Goal: Task Accomplishment & Management: Use online tool/utility

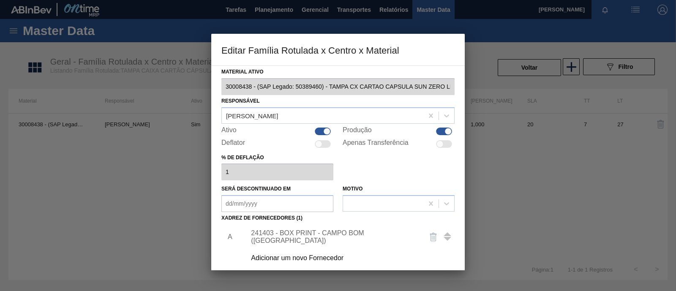
click at [493, 25] on div at bounding box center [338, 145] width 676 height 291
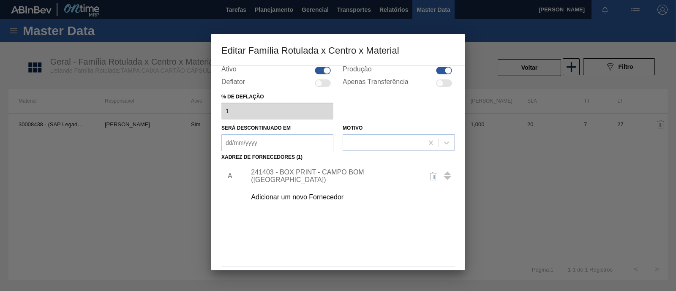
scroll to position [89, 0]
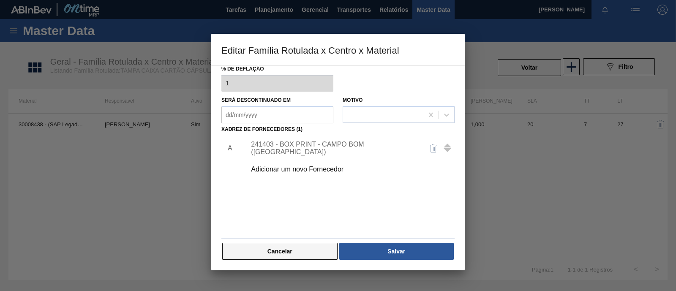
click at [295, 249] on button "Cancelar" at bounding box center [279, 251] width 115 height 17
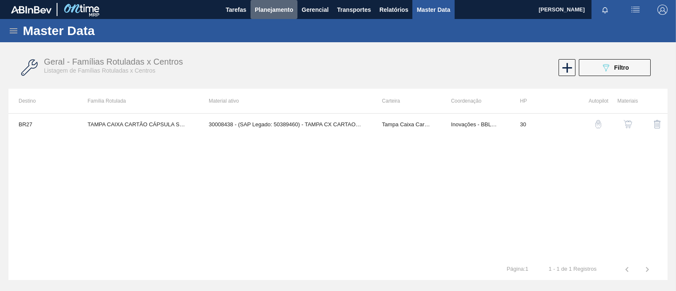
click at [273, 9] on span "Planejamento" at bounding box center [274, 10] width 38 height 10
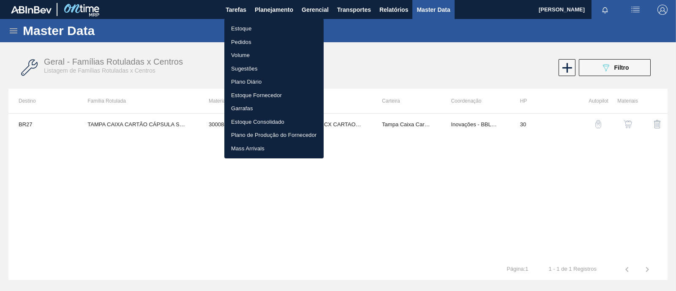
click at [263, 29] on li "Estoque" at bounding box center [273, 29] width 99 height 14
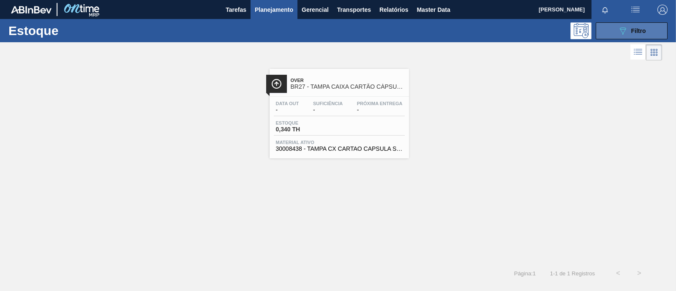
click at [634, 27] on span "Filtro" at bounding box center [638, 30] width 15 height 7
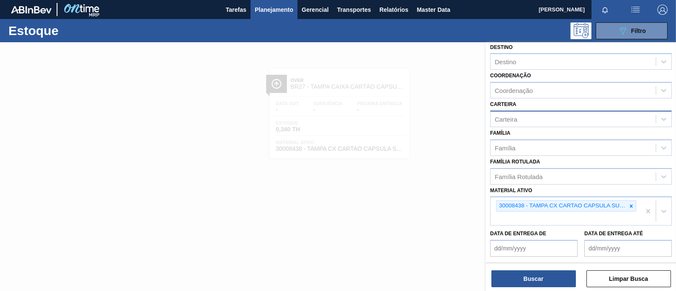
scroll to position [123, 0]
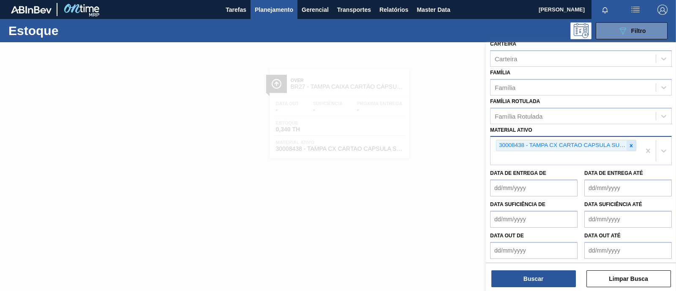
click at [631, 147] on div at bounding box center [630, 145] width 9 height 11
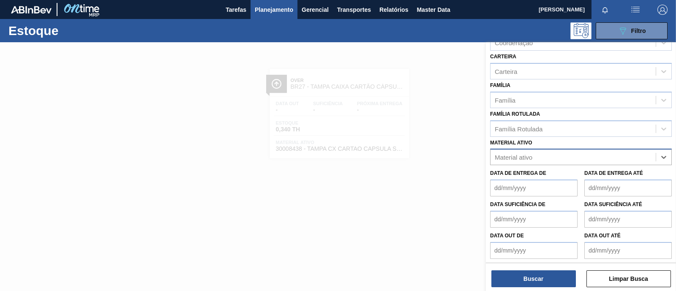
paste ativo "30008617"
type ativo "30008617"
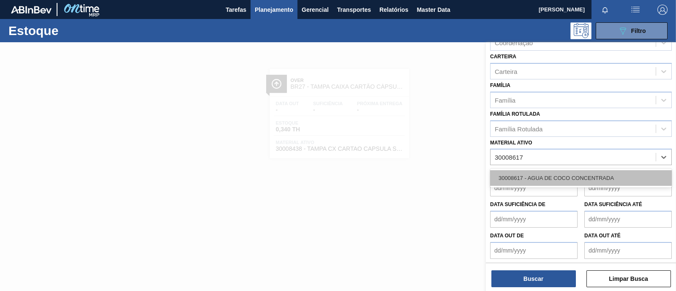
click at [568, 175] on div "30008617 - AGUA DE COCO CONCENTRADA" at bounding box center [581, 178] width 182 height 16
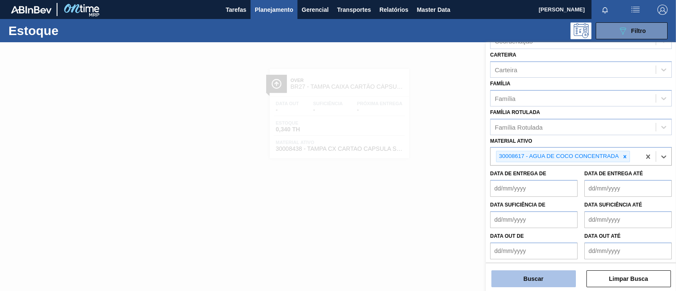
click at [527, 281] on button "Buscar" at bounding box center [533, 278] width 84 height 17
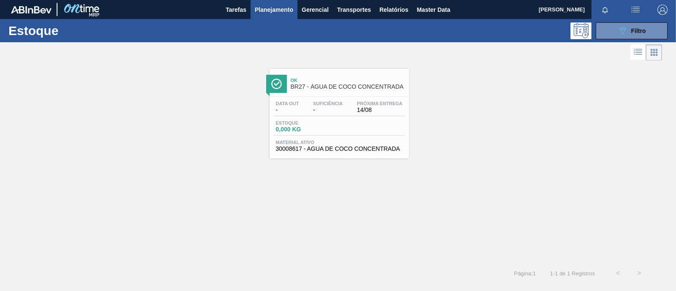
click at [311, 127] on span "0,000 KG" at bounding box center [305, 129] width 59 height 6
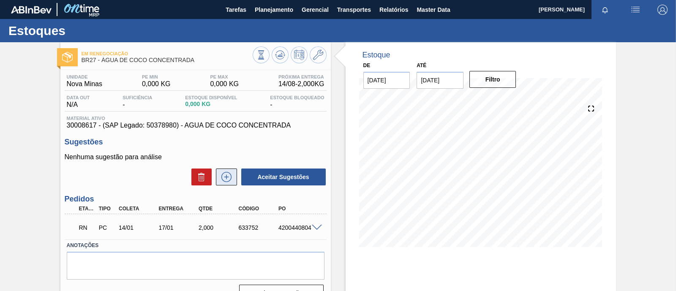
click at [228, 182] on icon at bounding box center [227, 177] width 14 height 10
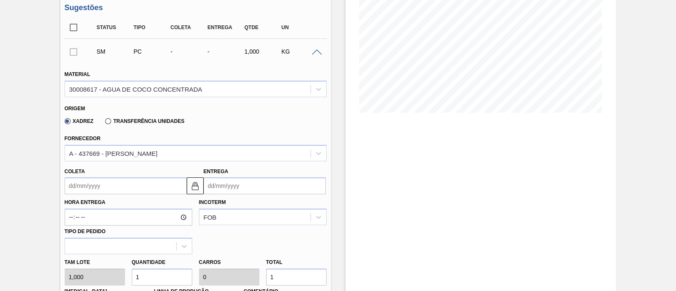
scroll to position [158, 0]
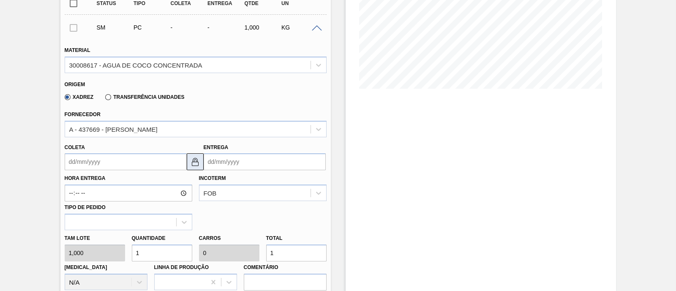
click at [193, 165] on img at bounding box center [195, 162] width 10 height 10
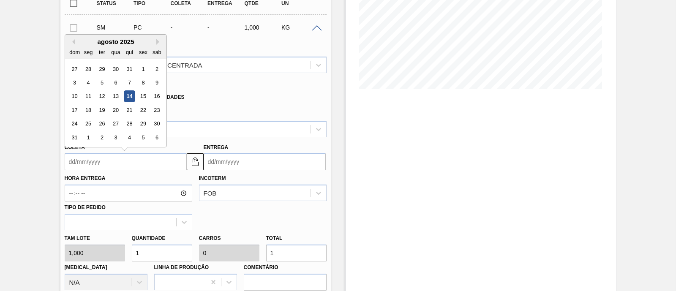
click at [158, 163] on input "Coleta" at bounding box center [126, 161] width 122 height 17
click at [141, 99] on div "15" at bounding box center [142, 96] width 11 height 11
type input "15/08/2025"
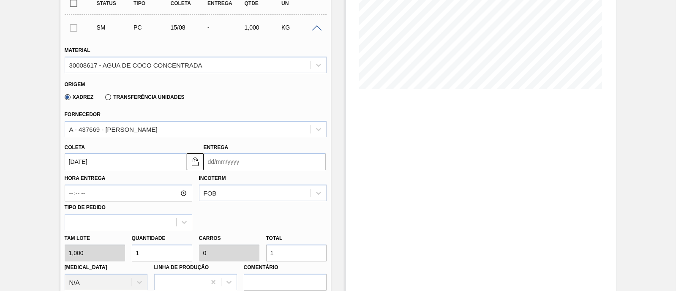
click at [261, 163] on input "Entrega" at bounding box center [265, 161] width 122 height 17
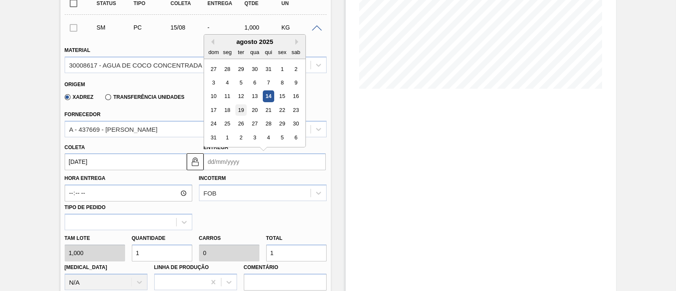
click at [242, 112] on div "19" at bounding box center [240, 109] width 11 height 11
type input "19/08/2025"
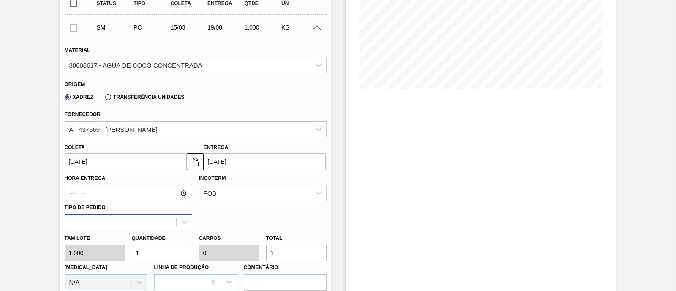
click at [175, 223] on div at bounding box center [120, 222] width 111 height 12
click at [236, 220] on div "Hora Entrega Incoterm FOB Tipo de pedido Use Up and Down to choose options, pre…" at bounding box center [195, 200] width 269 height 60
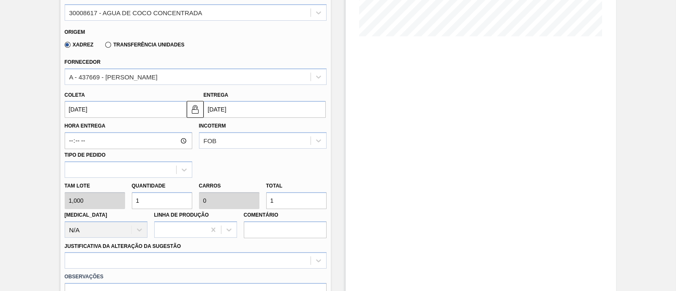
drag, startPoint x: 169, startPoint y: 202, endPoint x: 125, endPoint y: 197, distance: 43.3
click at [125, 197] on div "Tam lote 1,000 Quantidade 1 Carros 0 Total 1 Doca N/A Linha de Produção Comentá…" at bounding box center [195, 208] width 269 height 60
type input "3"
type input "30"
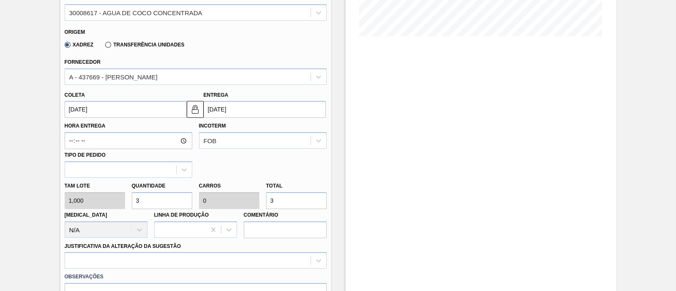
type input "0,002"
type input "30"
type input "300"
type input "0,015"
type input "300"
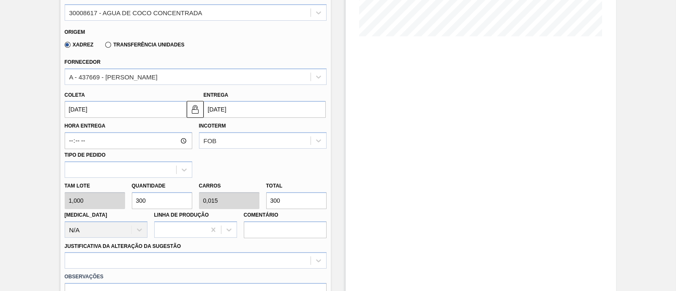
type input "3.000"
type input "0,15"
type input "3.000"
click at [279, 169] on div "Hora Entrega Incoterm FOB Tipo de pedido" at bounding box center [195, 148] width 269 height 60
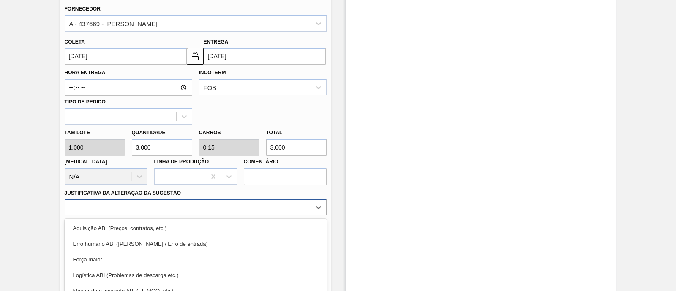
click at [158, 208] on div "option Força maior focused, 3 of 18. 18 results available. Use Up and Down to c…" at bounding box center [196, 207] width 262 height 16
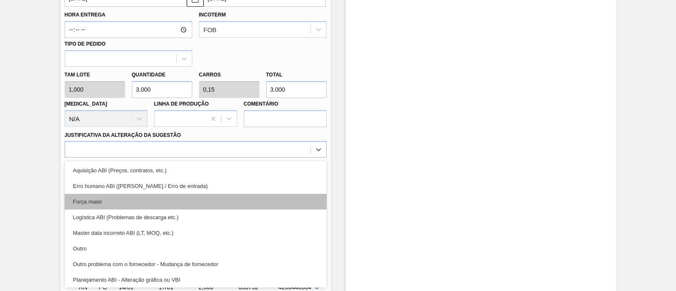
click at [123, 199] on div "Força maior" at bounding box center [196, 202] width 262 height 16
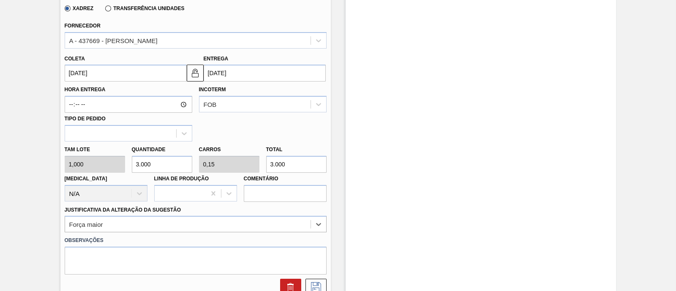
scroll to position [216, 0]
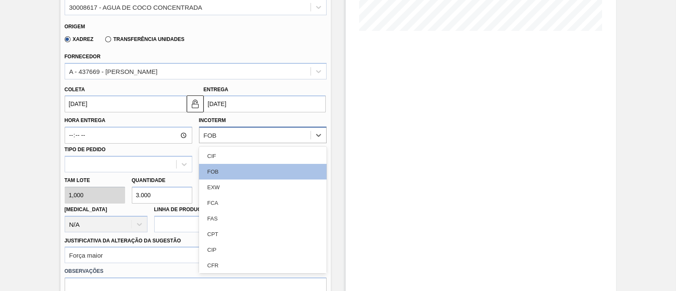
click at [243, 139] on div "FOB" at bounding box center [254, 135] width 111 height 12
click at [230, 154] on div "CIF" at bounding box center [263, 156] width 128 height 16
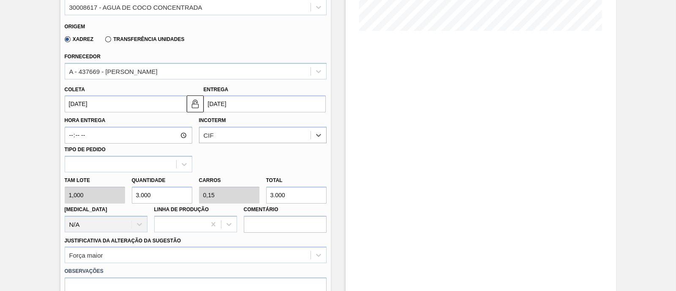
click at [230, 155] on div "Hora Entrega Incoterm option CIF, selected. Select is focused ,type to refine l…" at bounding box center [195, 142] width 269 height 60
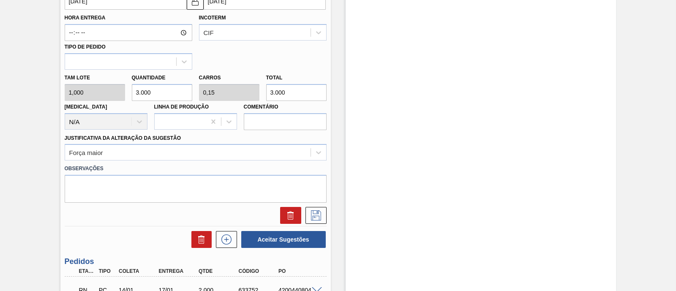
scroll to position [322, 0]
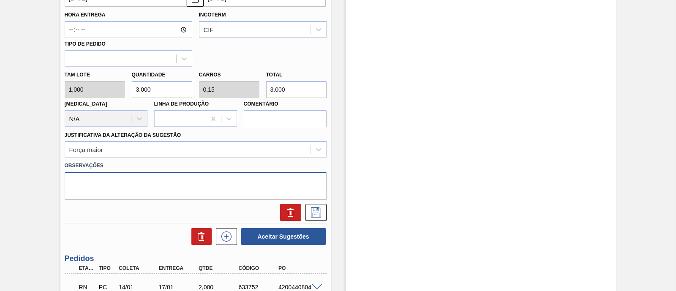
click at [153, 182] on textarea at bounding box center [196, 186] width 262 height 28
click at [318, 217] on icon at bounding box center [316, 212] width 10 height 10
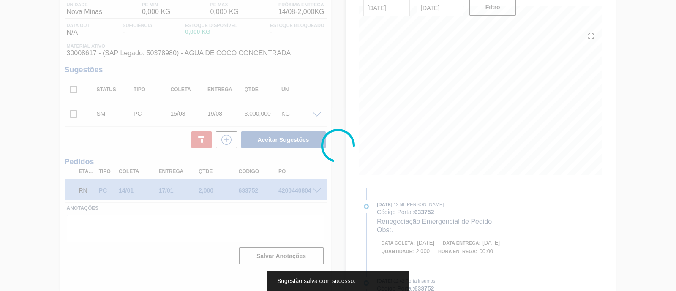
scroll to position [72, 0]
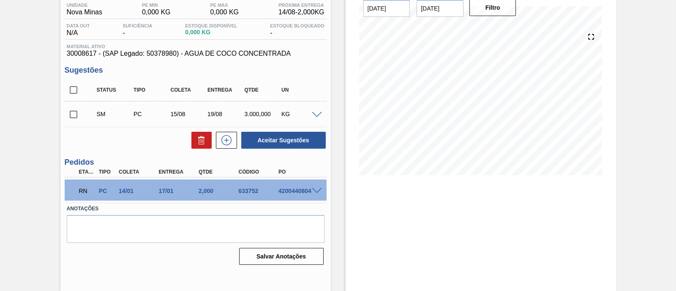
click at [78, 120] on input "checkbox" at bounding box center [74, 115] width 18 height 18
click at [294, 140] on button "Aceitar Sugestões" at bounding box center [283, 140] width 84 height 17
checkbox input "false"
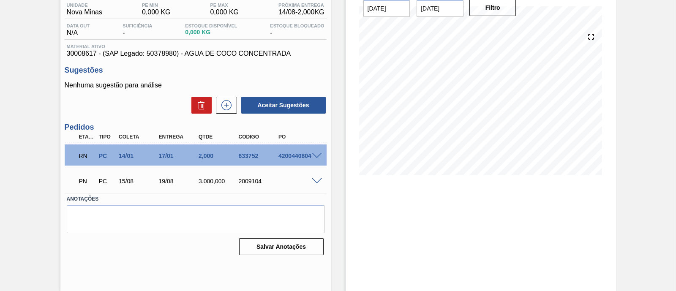
click at [320, 181] on span at bounding box center [317, 181] width 10 height 6
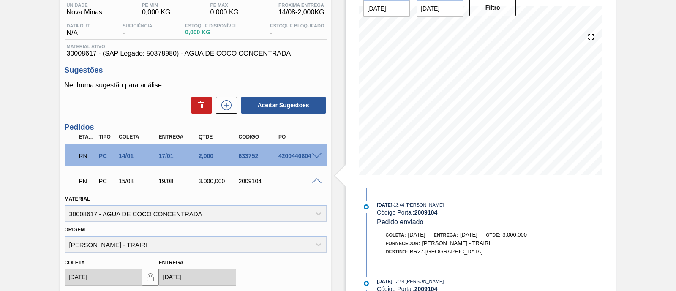
click at [249, 179] on div "2009104" at bounding box center [259, 181] width 44 height 7
copy div "2009104"
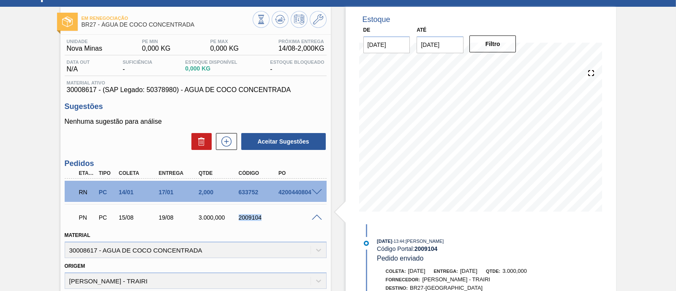
scroll to position [19, 0]
